Goal: Information Seeking & Learning: Learn about a topic

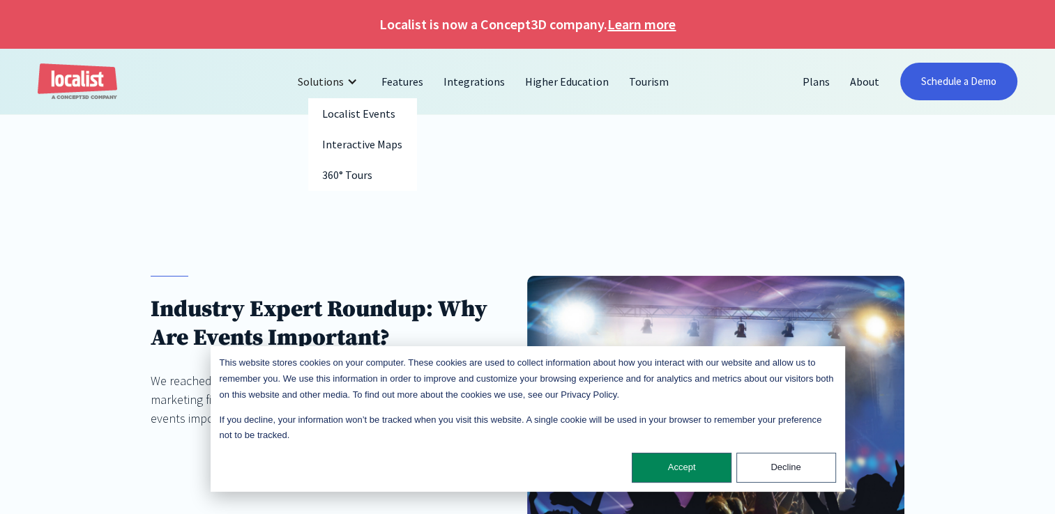
scroll to position [70, 0]
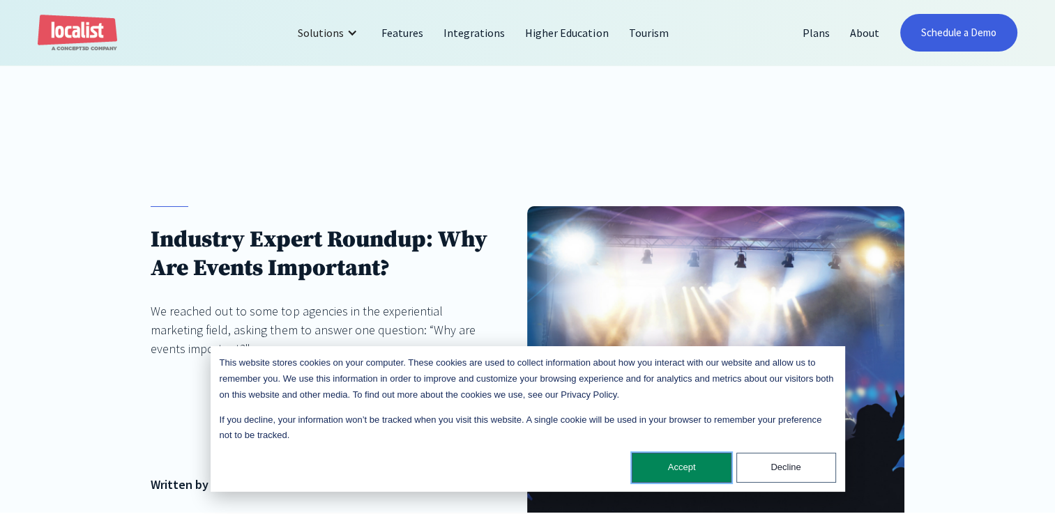
click at [697, 473] on button "Accept" at bounding box center [682, 468] width 100 height 30
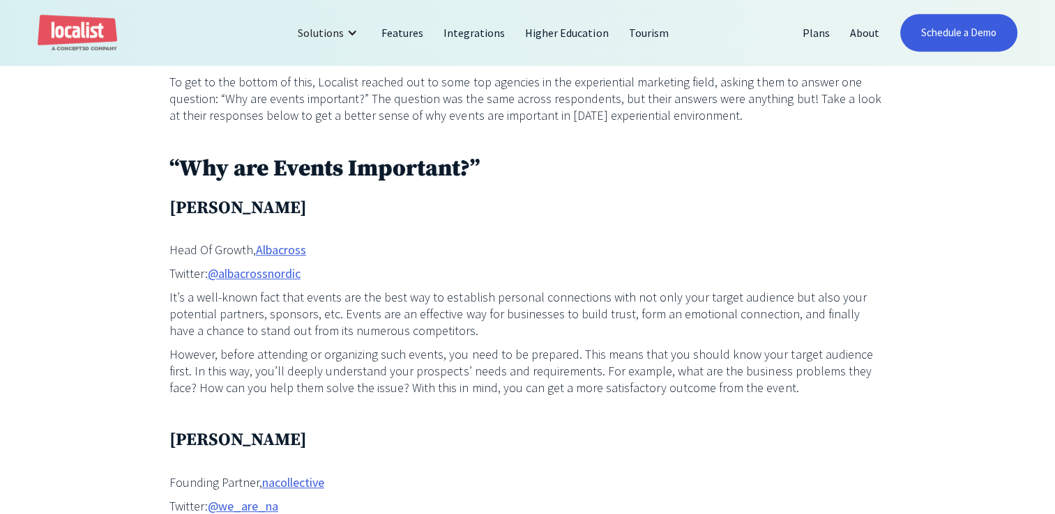
scroll to position [697, 0]
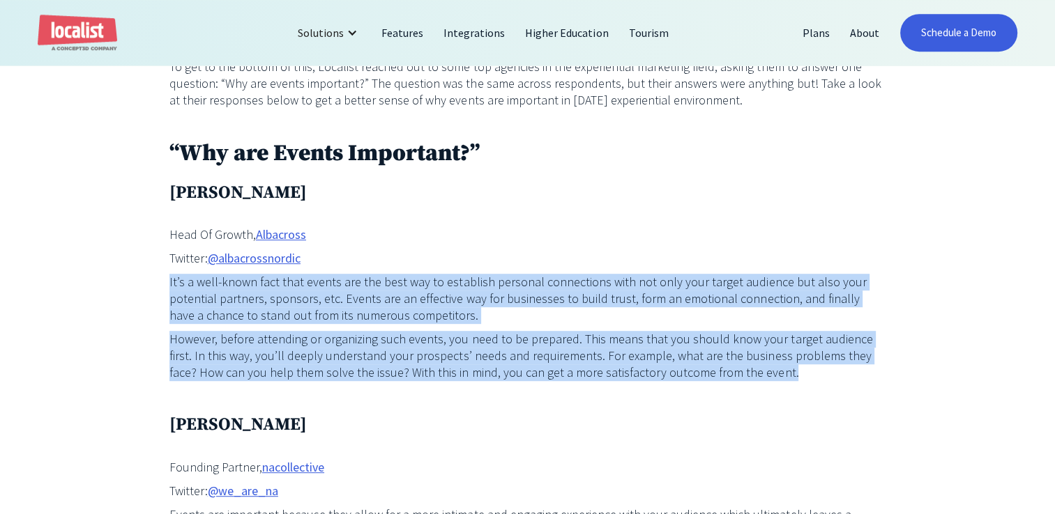
drag, startPoint x: 728, startPoint y: 376, endPoint x: 153, endPoint y: 274, distance: 584.9
copy div "It’s a well-known fact that events are the best way to establish personal conne…"
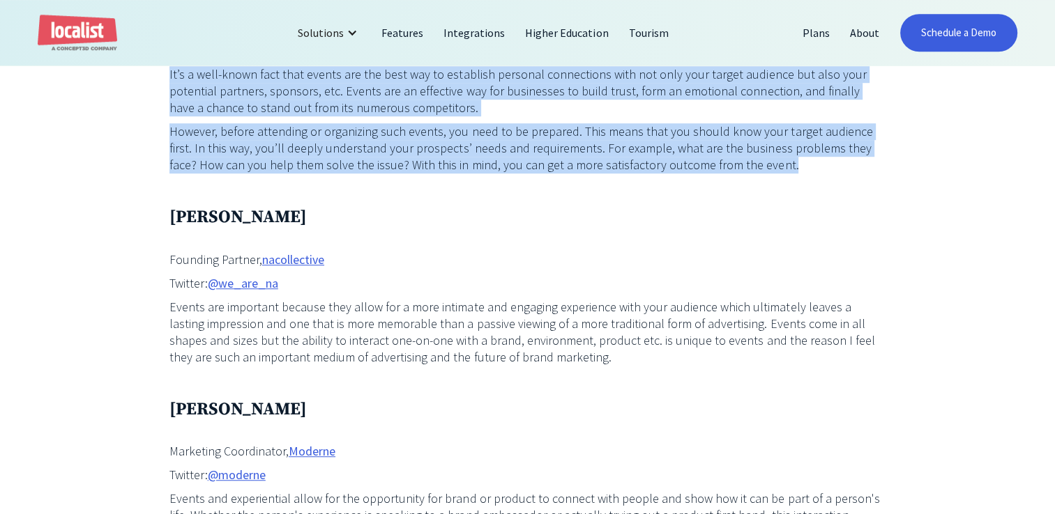
scroll to position [906, 0]
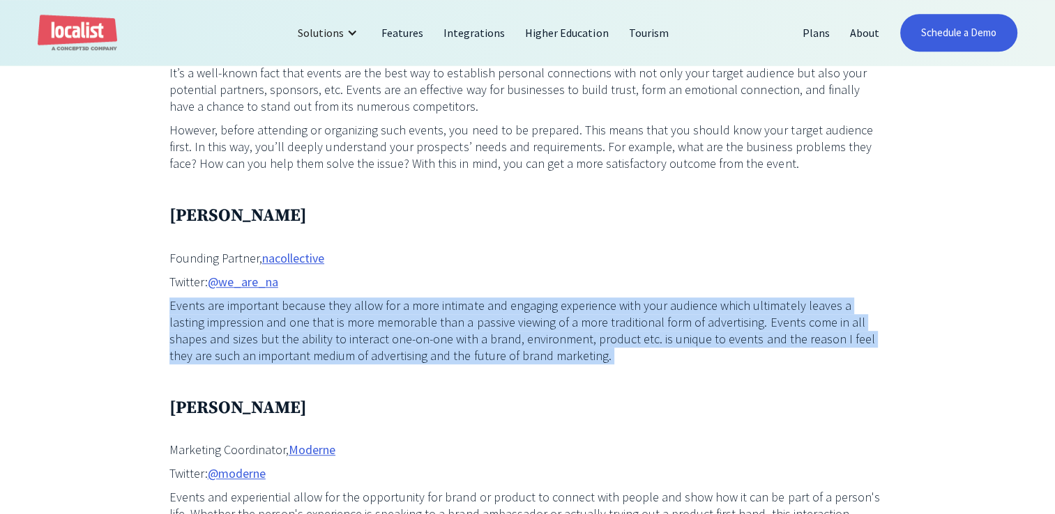
drag, startPoint x: 170, startPoint y: 303, endPoint x: 547, endPoint y: 371, distance: 383.3
drag, startPoint x: 547, startPoint y: 371, endPoint x: 449, endPoint y: 339, distance: 103.4
copy div "Events are important because they allow for a more intimate and engaging experi…"
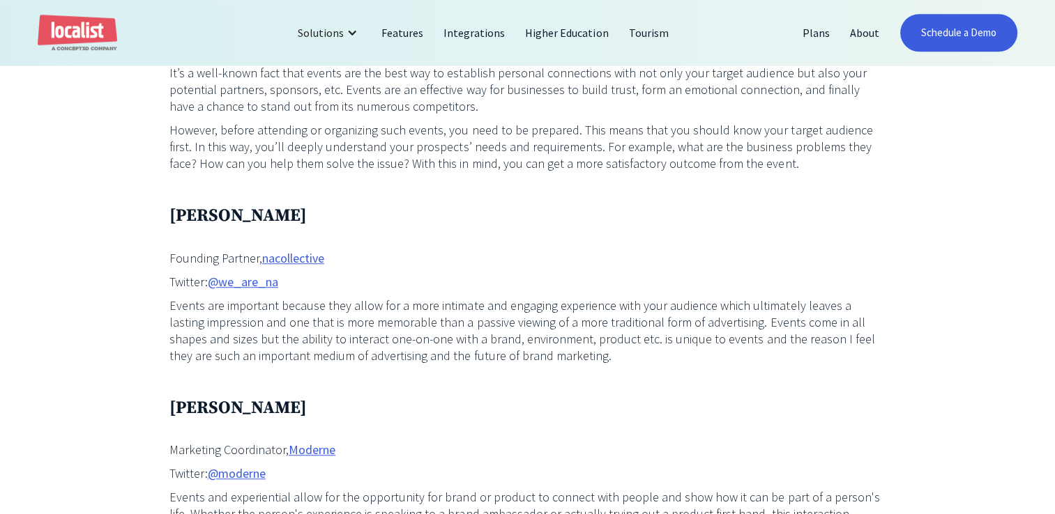
click at [322, 277] on p "Twitter: @we_are_na" at bounding box center [527, 282] width 717 height 17
drag, startPoint x: 162, startPoint y: 220, endPoint x: 264, endPoint y: 219, distance: 101.8
drag, startPoint x: 264, startPoint y: 219, endPoint x: 236, endPoint y: 216, distance: 28.0
copy h3 "[PERSON_NAME]"
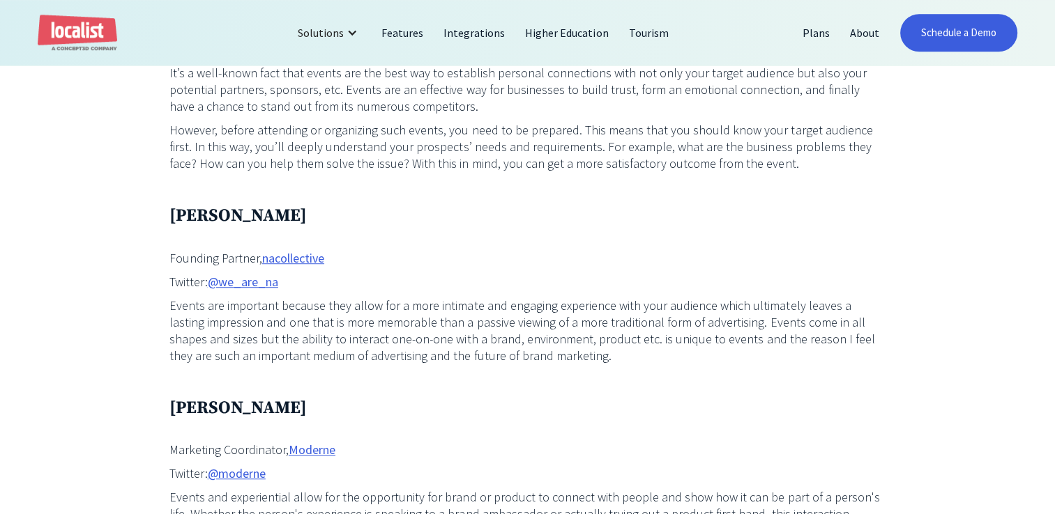
click at [437, 291] on p "Twitter: @we_are_na" at bounding box center [527, 282] width 717 height 17
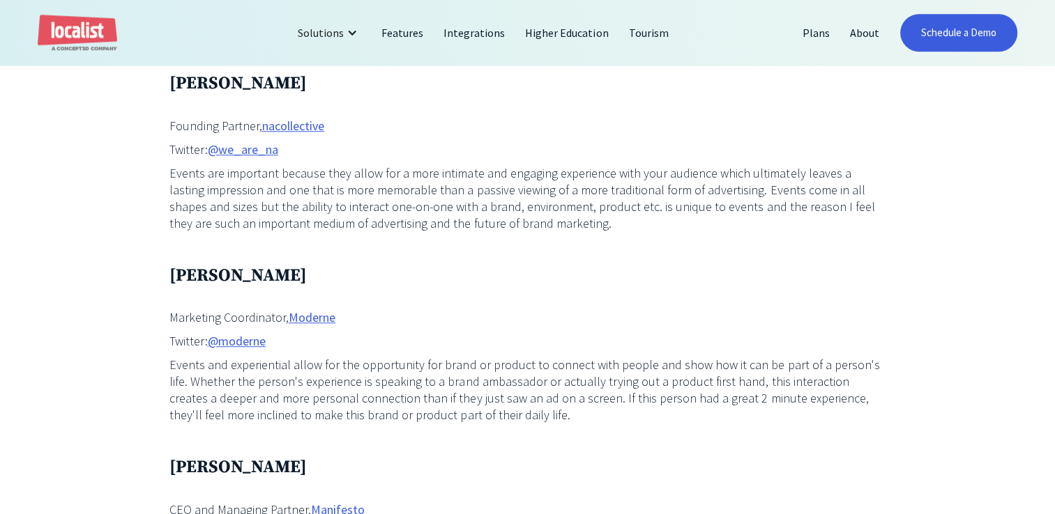
scroll to position [1115, 0]
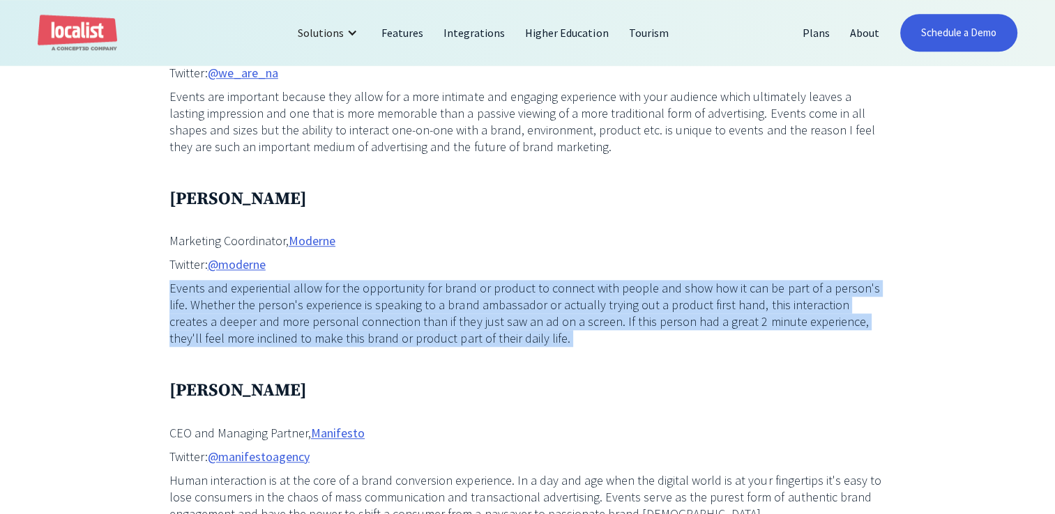
drag, startPoint x: 162, startPoint y: 289, endPoint x: 488, endPoint y: 352, distance: 331.5
drag, startPoint x: 488, startPoint y: 352, endPoint x: 404, endPoint y: 323, distance: 88.6
copy div "Events and experiential allow for the opportunity for brand or product to conne…"
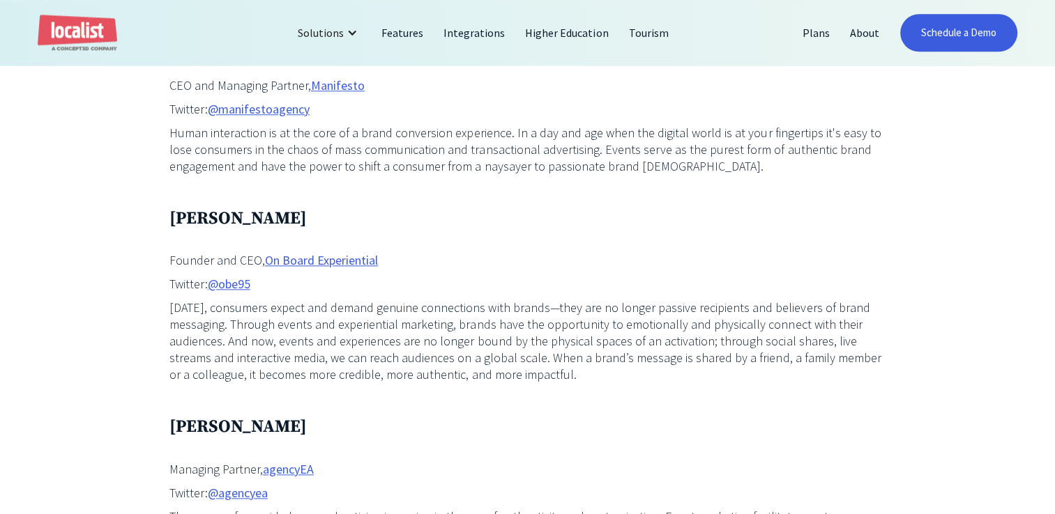
scroll to position [1464, 0]
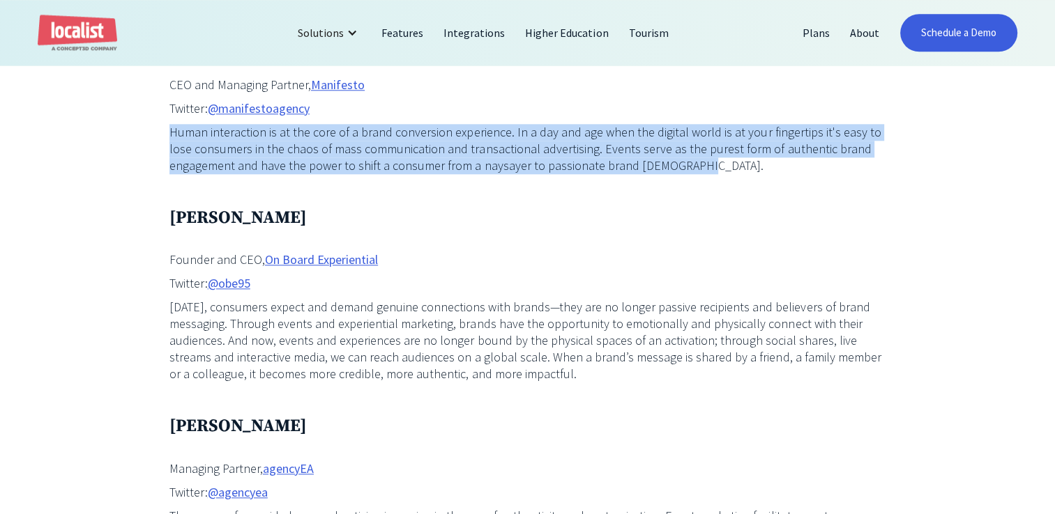
drag, startPoint x: 170, startPoint y: 132, endPoint x: 832, endPoint y: 174, distance: 663.6
click at [832, 174] on p "Human interaction is at the core of a brand conversion experience. In a day and…" at bounding box center [527, 149] width 717 height 50
copy p "Human interaction is at the core of a brand conversion experience. In a day and…"
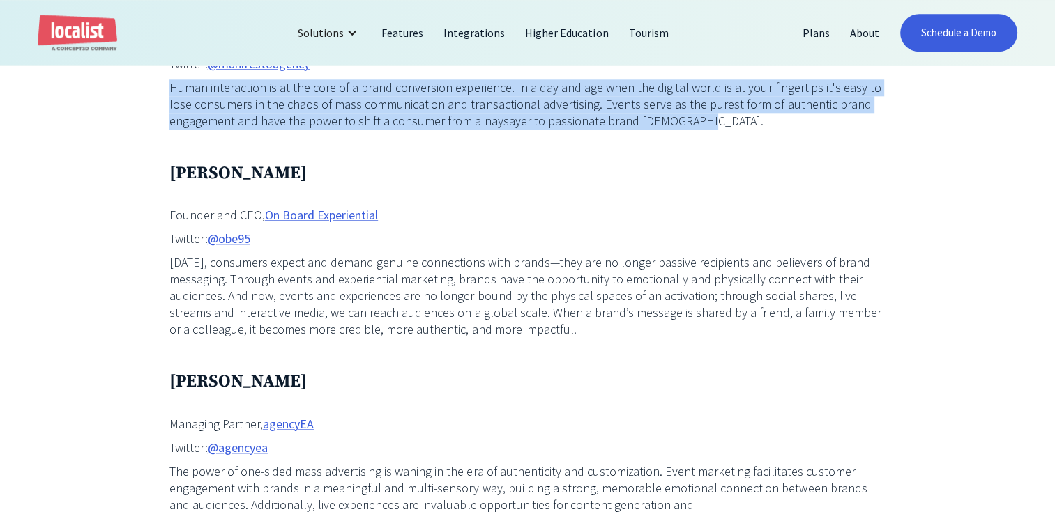
scroll to position [1603, 0]
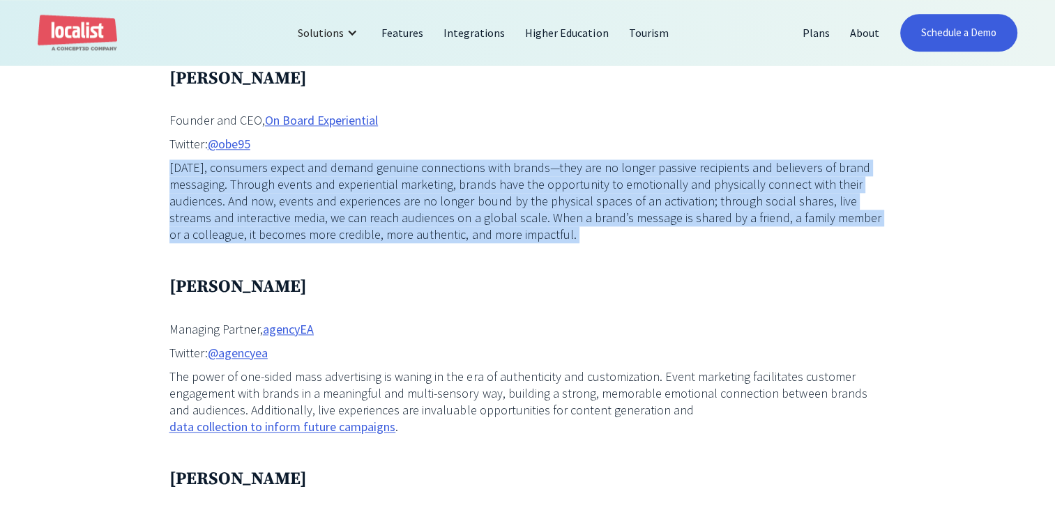
drag, startPoint x: 165, startPoint y: 165, endPoint x: 585, endPoint y: 251, distance: 429.0
click at [585, 251] on div "Events are among the most effective tactics used by both the B2B and B2C indust…" at bounding box center [527, 256] width 1055 height 2555
drag, startPoint x: 585, startPoint y: 251, endPoint x: 463, endPoint y: 224, distance: 125.0
copy div "Today, consumers expect and demand genuine connections with brands—they are no …"
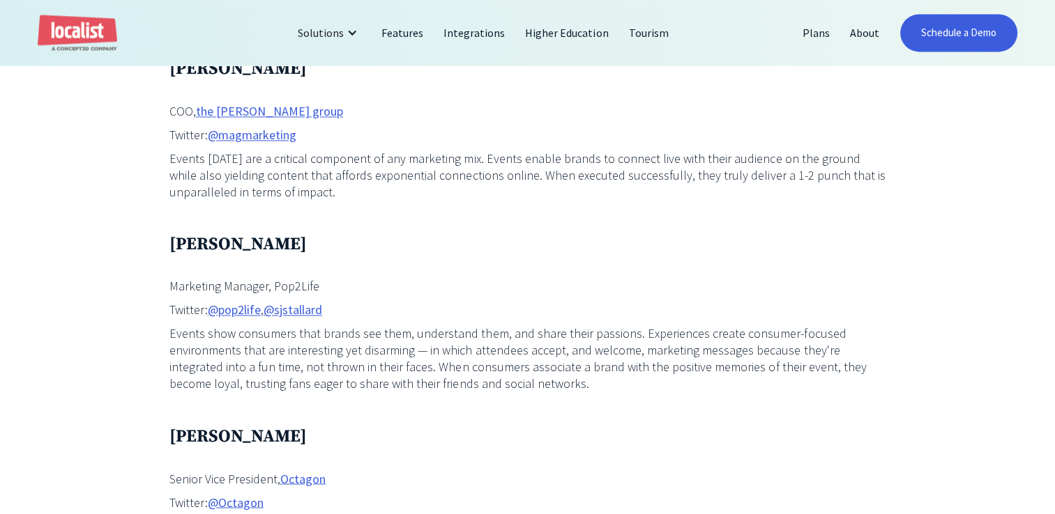
scroll to position [2231, 0]
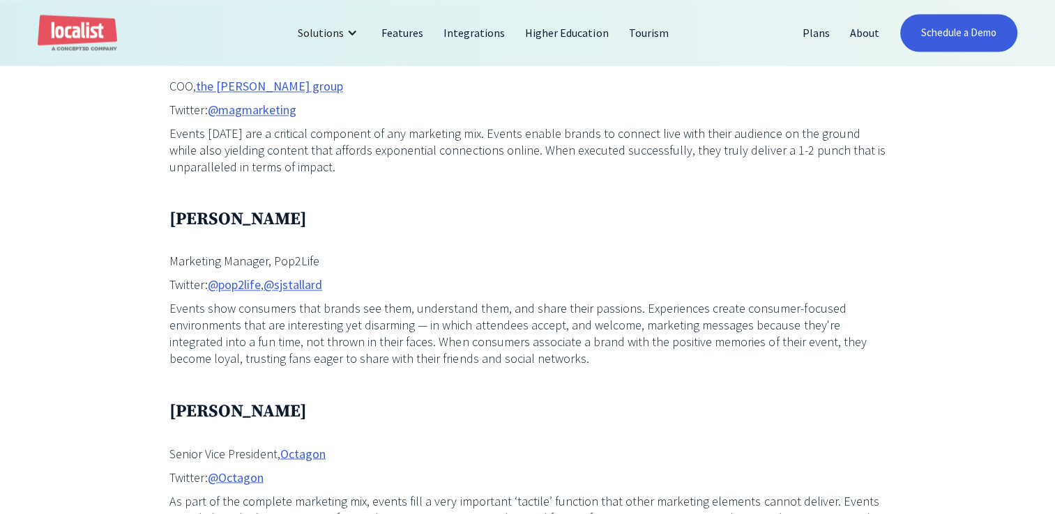
click at [375, 253] on p "Marketing Manager, Pop2Life" at bounding box center [527, 261] width 717 height 17
drag, startPoint x: 335, startPoint y: 190, endPoint x: 145, endPoint y: 190, distance: 189.6
drag, startPoint x: 145, startPoint y: 190, endPoint x: 225, endPoint y: 188, distance: 80.2
copy h3 "[PERSON_NAME]"
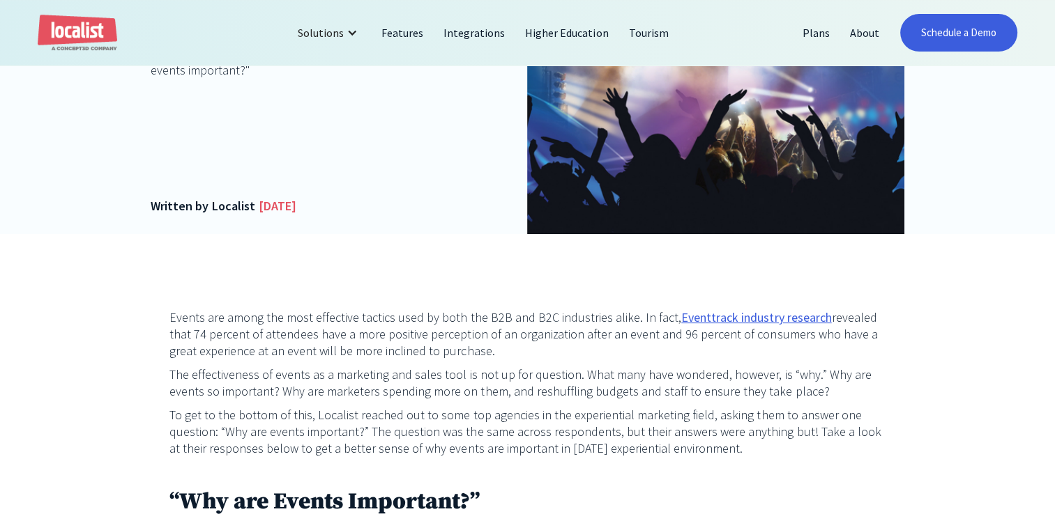
scroll to position [0, 0]
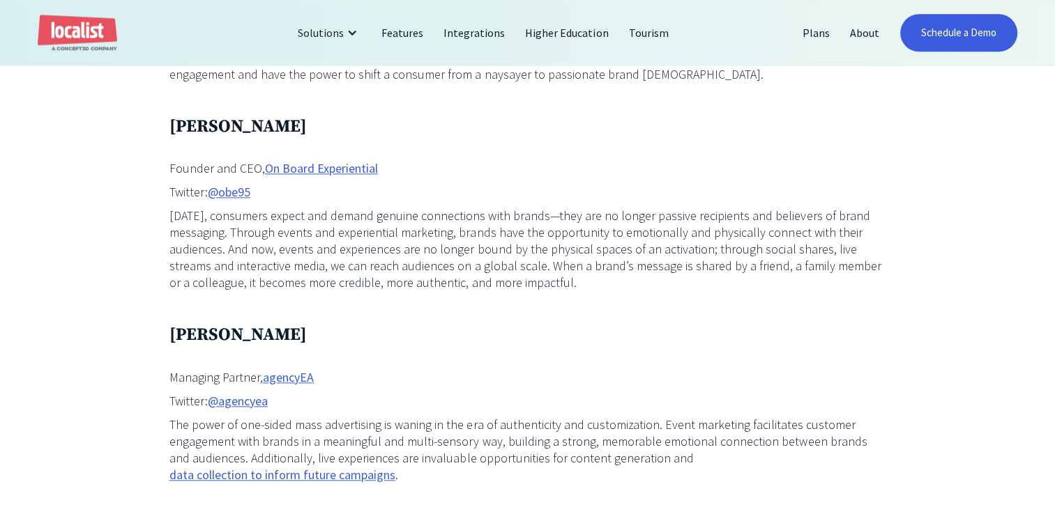
scroll to position [1534, 0]
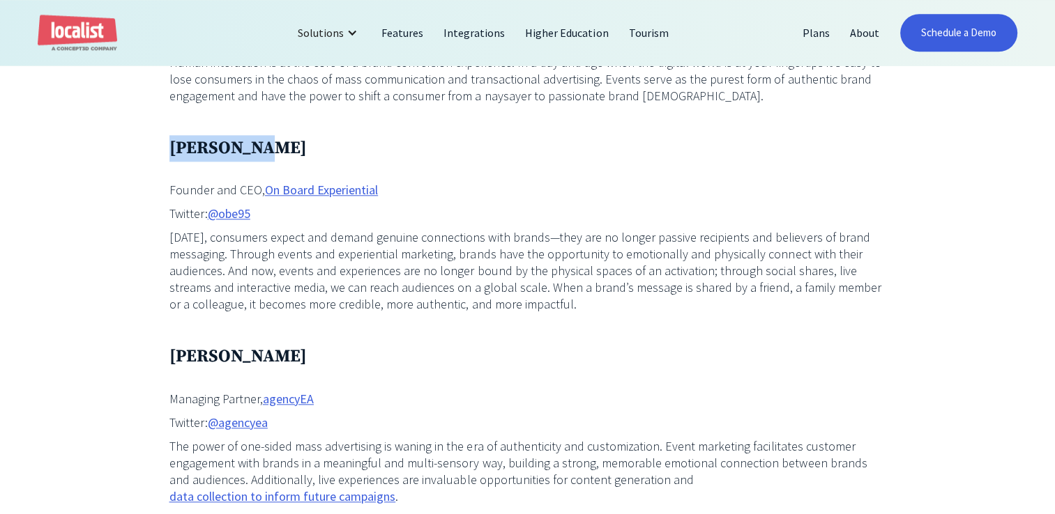
drag, startPoint x: 167, startPoint y: 146, endPoint x: 274, endPoint y: 147, distance: 106.7
click at [274, 147] on div "Events are among the most effective tactics used by both the B2B and B2C indust…" at bounding box center [527, 326] width 1055 height 2555
drag, startPoint x: 274, startPoint y: 147, endPoint x: 201, endPoint y: 145, distance: 72.5
copy h3 "[PERSON_NAME]"
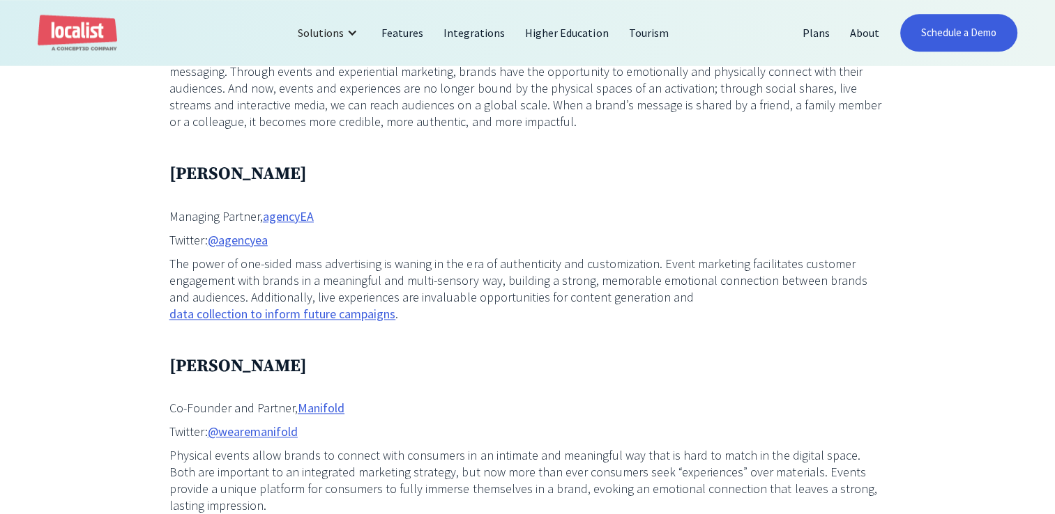
scroll to position [1743, 0]
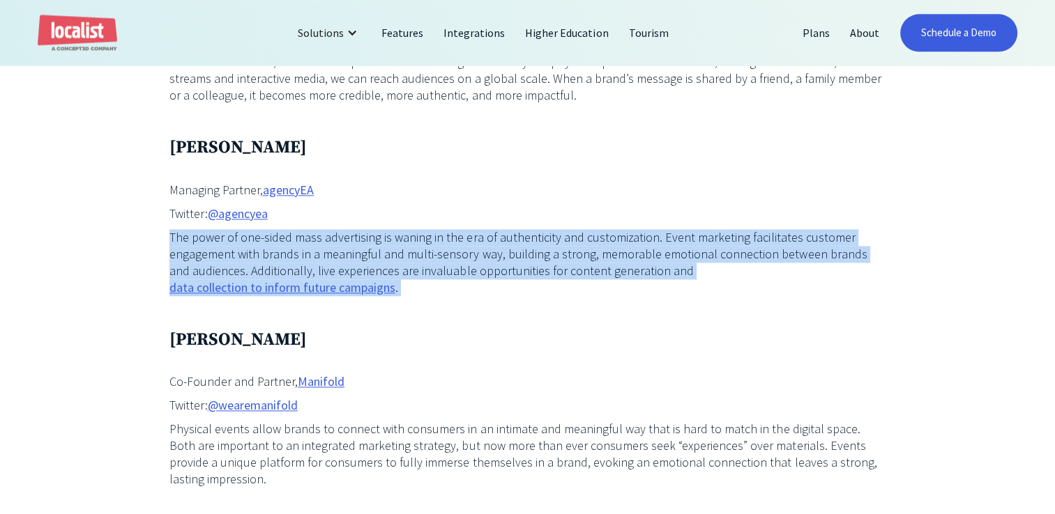
drag, startPoint x: 167, startPoint y: 238, endPoint x: 936, endPoint y: 289, distance: 770.6
click at [936, 289] on div "Events are among the most effective tactics used by both the B2B and B2C indust…" at bounding box center [527, 117] width 1055 height 2555
copy div "The power of one-sided mass advertising is waning in the era of authenticity an…"
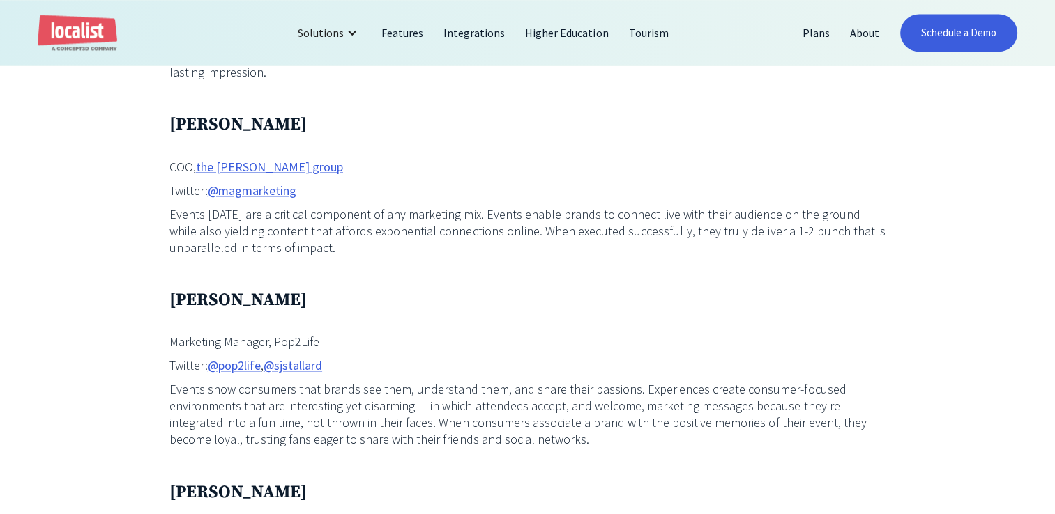
scroll to position [2161, 0]
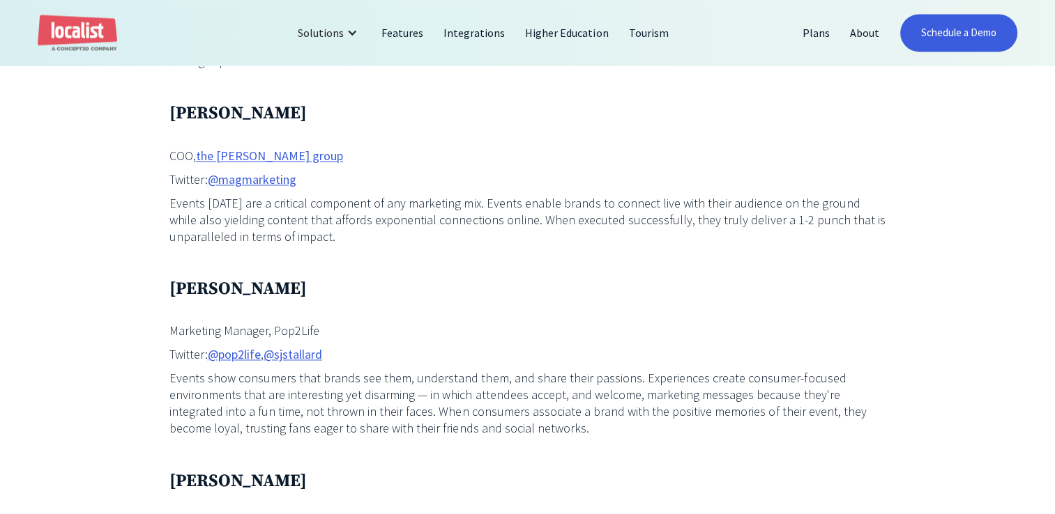
click at [498, 381] on p "Events show consumers that brands see them, understand them, and share their pa…" at bounding box center [527, 403] width 717 height 67
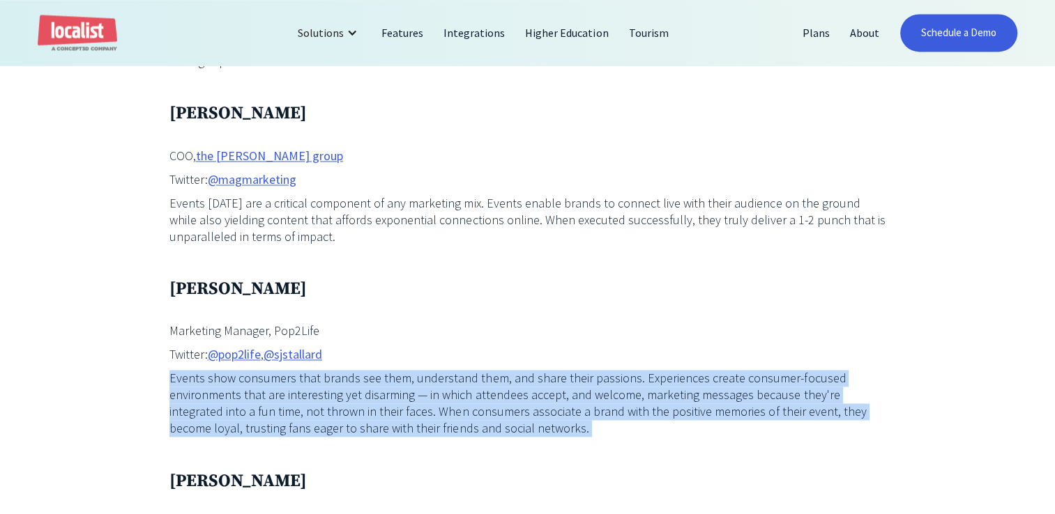
drag, startPoint x: 512, startPoint y: 412, endPoint x: 125, endPoint y: 343, distance: 393.0
drag, startPoint x: 125, startPoint y: 343, endPoint x: 247, endPoint y: 351, distance: 122.3
copy div "Events show consumers that brands see them, understand them, and share their pa…"
